Goal: Find contact information: Find contact information

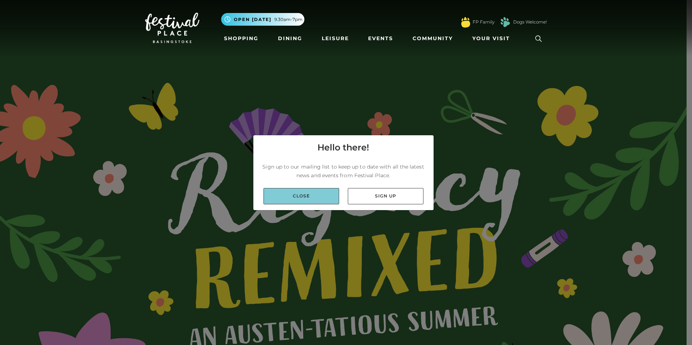
click at [306, 192] on link "Close" at bounding box center [301, 196] width 76 height 16
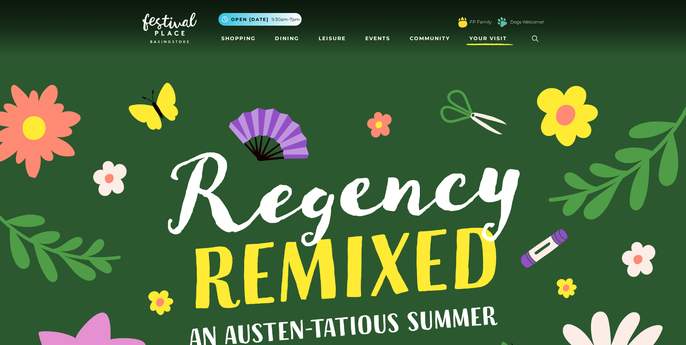
click at [487, 37] on span "Your Visit" at bounding box center [489, 39] width 38 height 8
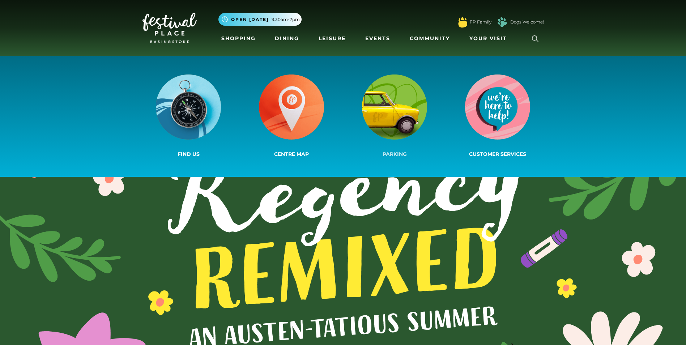
click at [390, 100] on img at bounding box center [394, 107] width 65 height 65
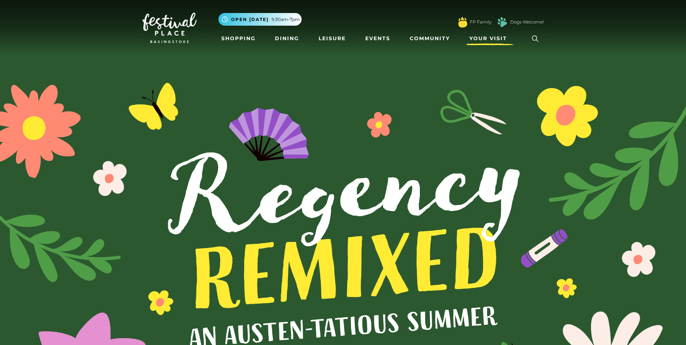
click at [483, 38] on span "Your Visit" at bounding box center [489, 39] width 38 height 8
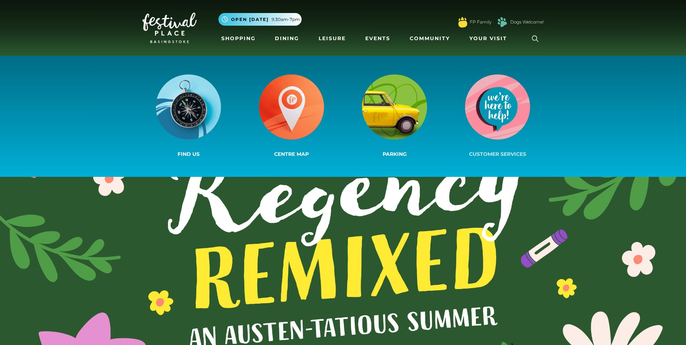
click at [501, 107] on img at bounding box center [497, 107] width 65 height 65
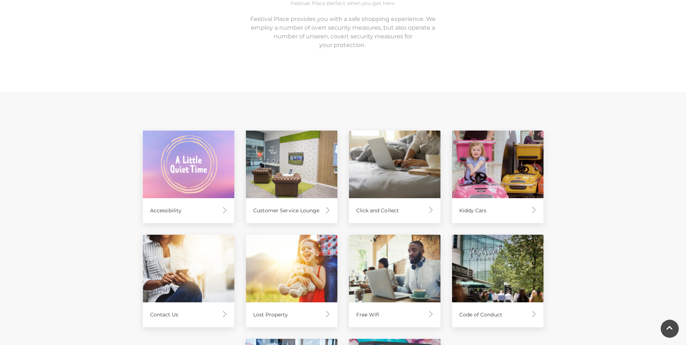
scroll to position [289, 0]
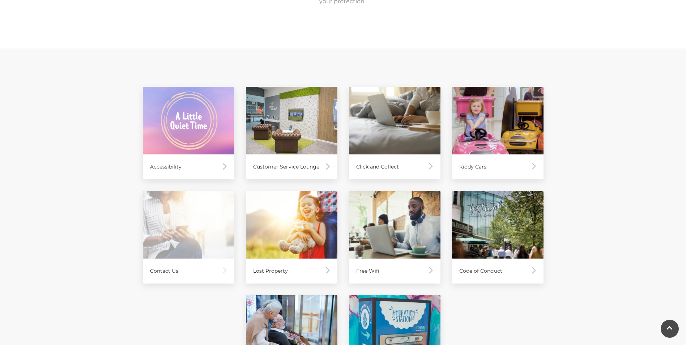
click at [170, 225] on img at bounding box center [189, 225] width 92 height 68
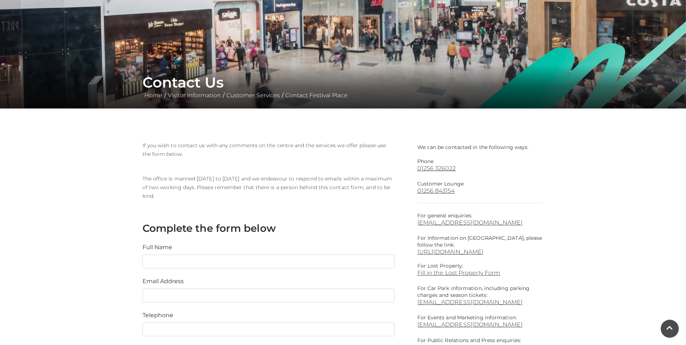
scroll to position [109, 0]
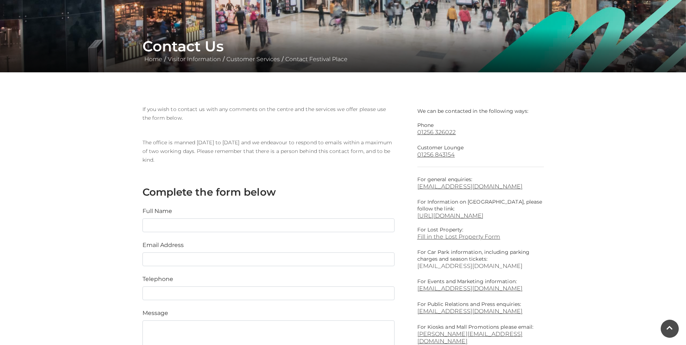
click at [461, 268] on link "parking@festivalplace.co.uk" at bounding box center [481, 266] width 127 height 7
click at [101, 162] on main "Contact Us Home / Visitor Information / Customer Services / Contact Festival Pl…" at bounding box center [343, 189] width 686 height 596
